Goal: Task Accomplishment & Management: Use online tool/utility

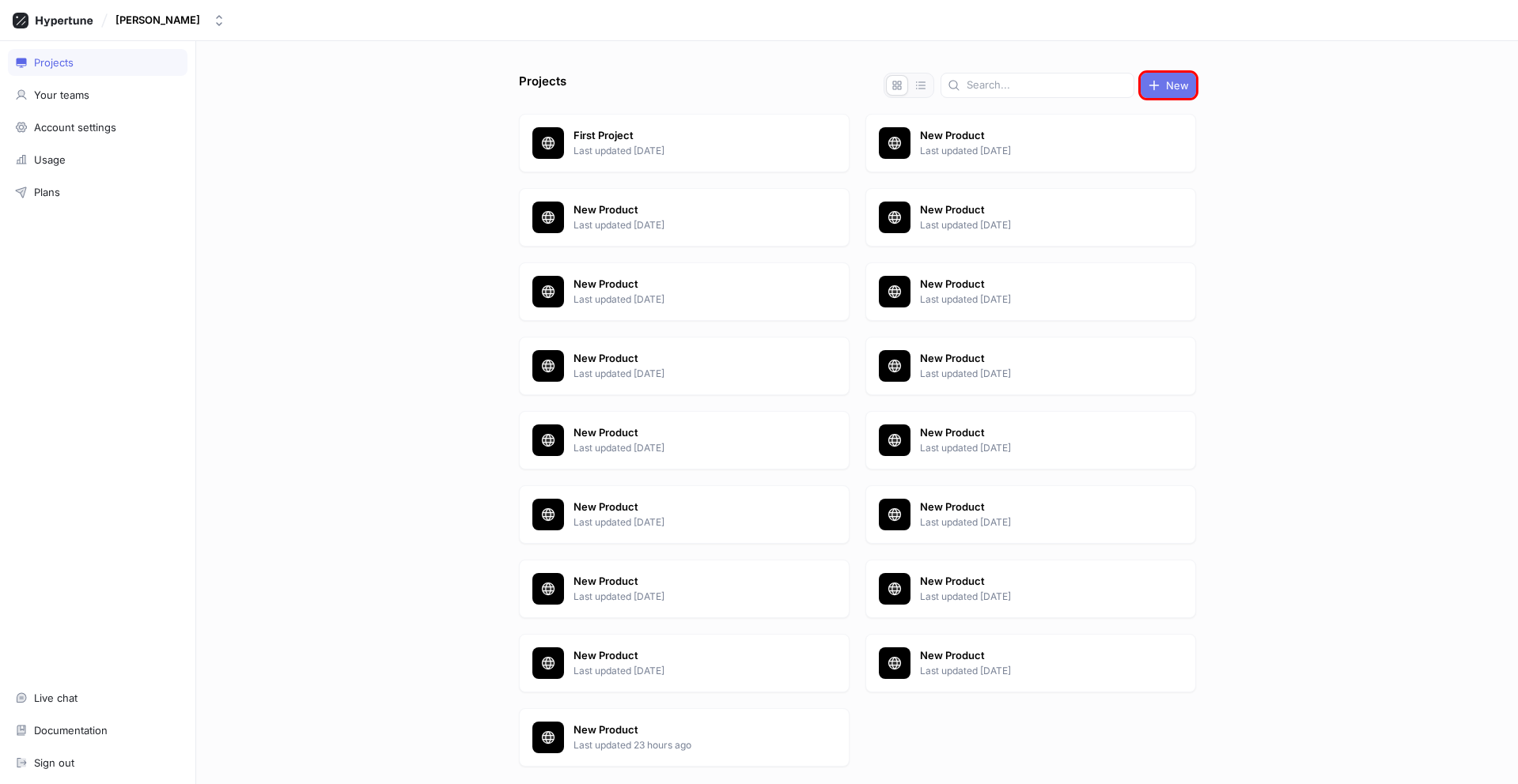
click at [1166, 85] on span "New" at bounding box center [1177, 85] width 23 height 10
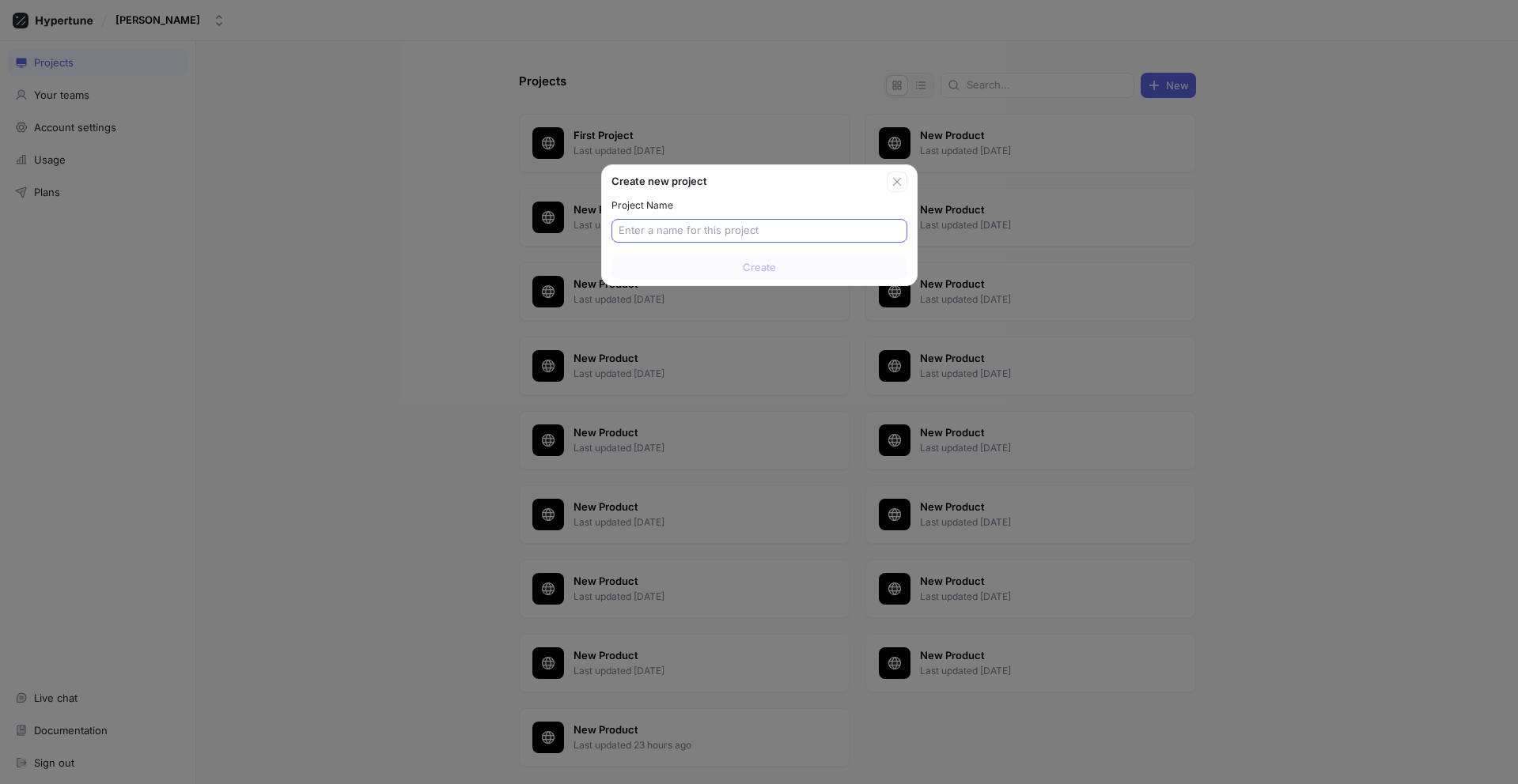
click at [759, 231] on input "text" at bounding box center [759, 231] width 282 height 16
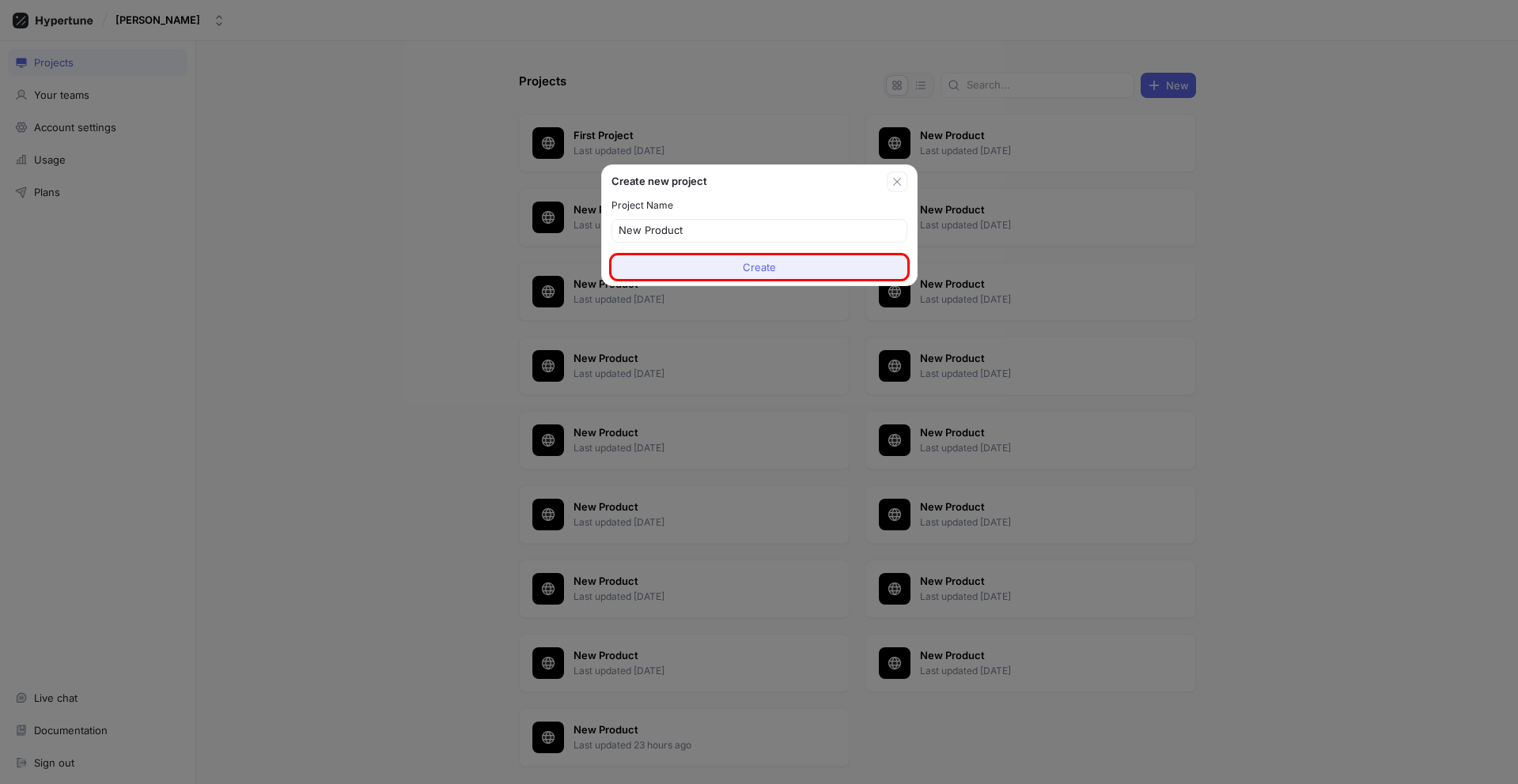
type input "New Product"
click at [759, 267] on span "Create" at bounding box center [760, 267] width 33 height 10
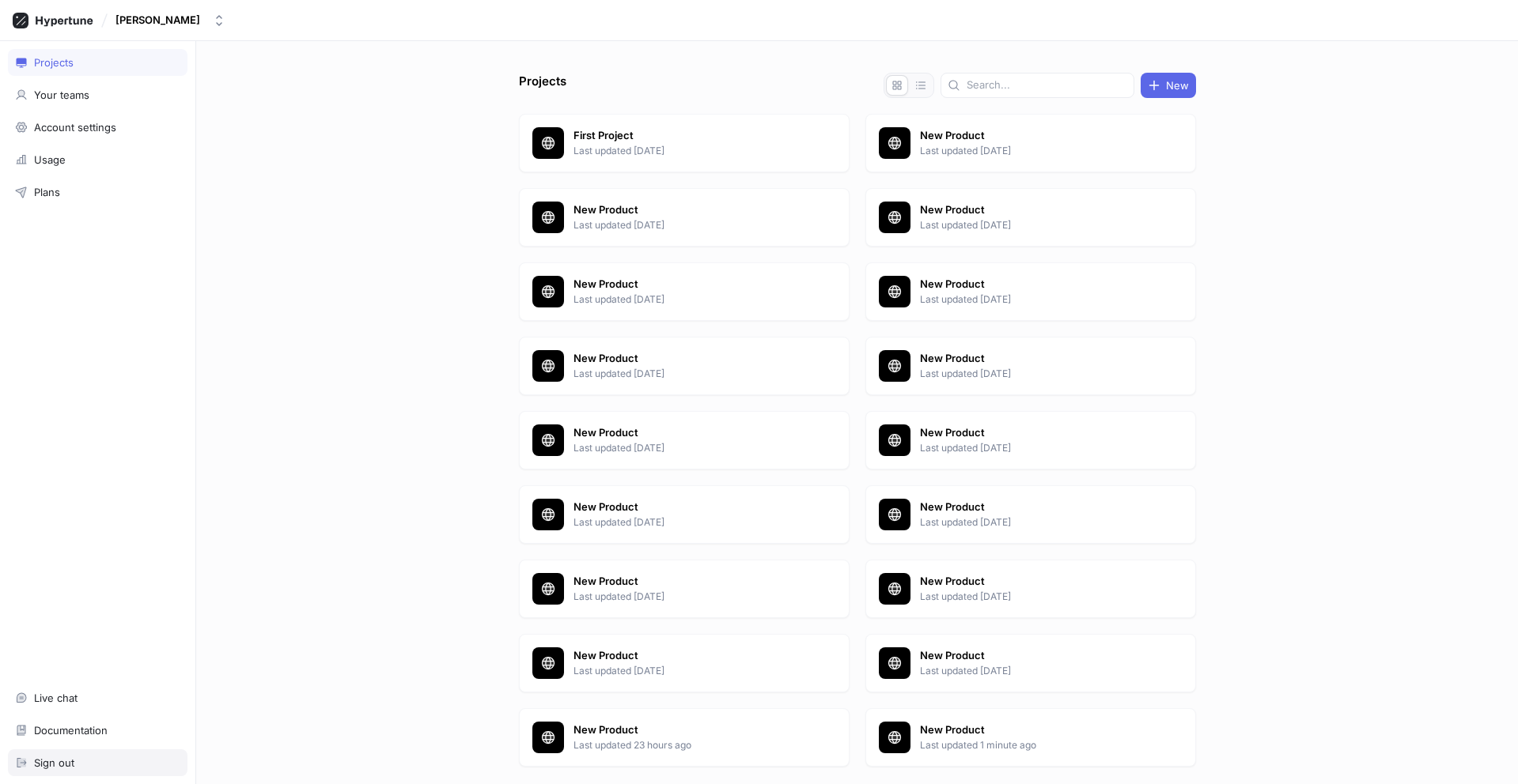
click at [98, 763] on div "Sign out" at bounding box center [98, 763] width 165 height 12
